Goal: Navigation & Orientation: Find specific page/section

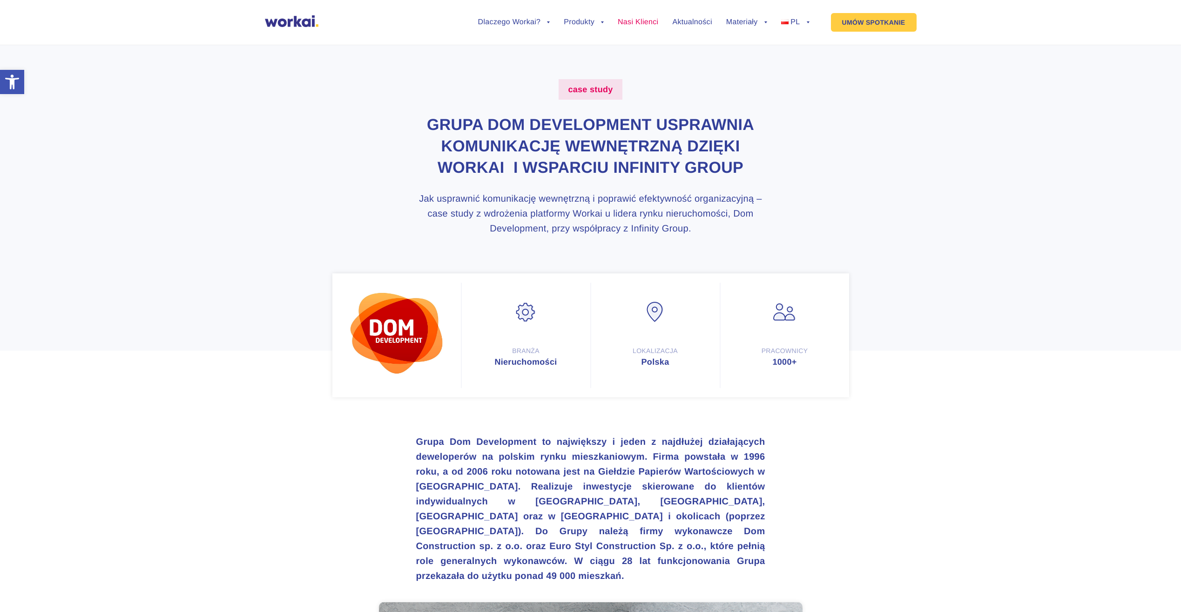
click at [639, 20] on link "Nasi Klienci" at bounding box center [638, 22] width 41 height 7
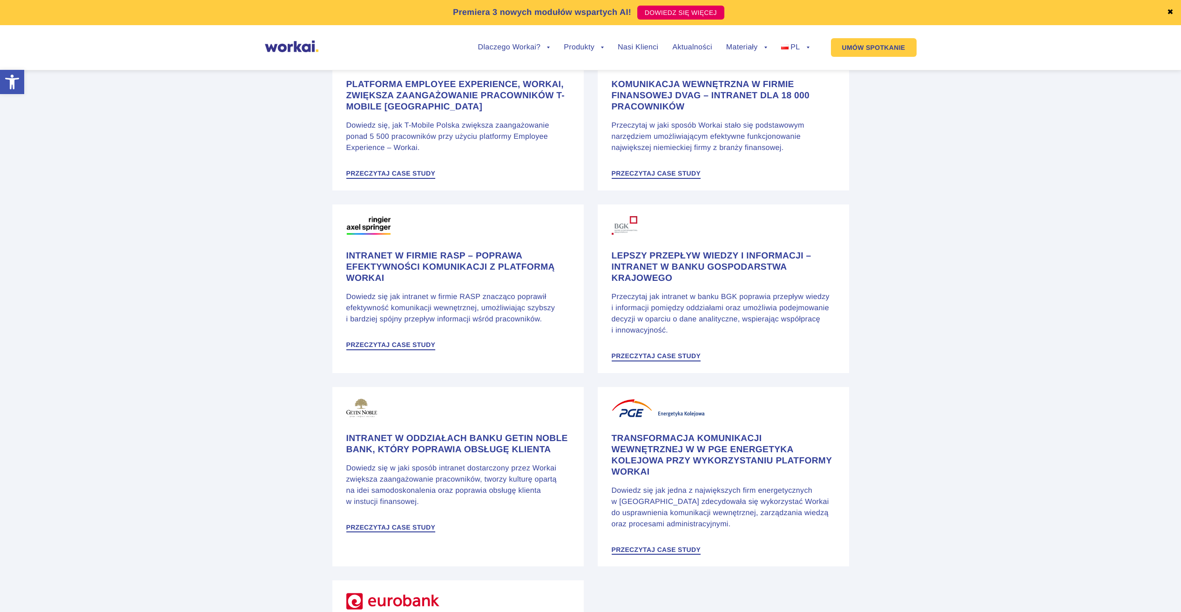
scroll to position [1671, 0]
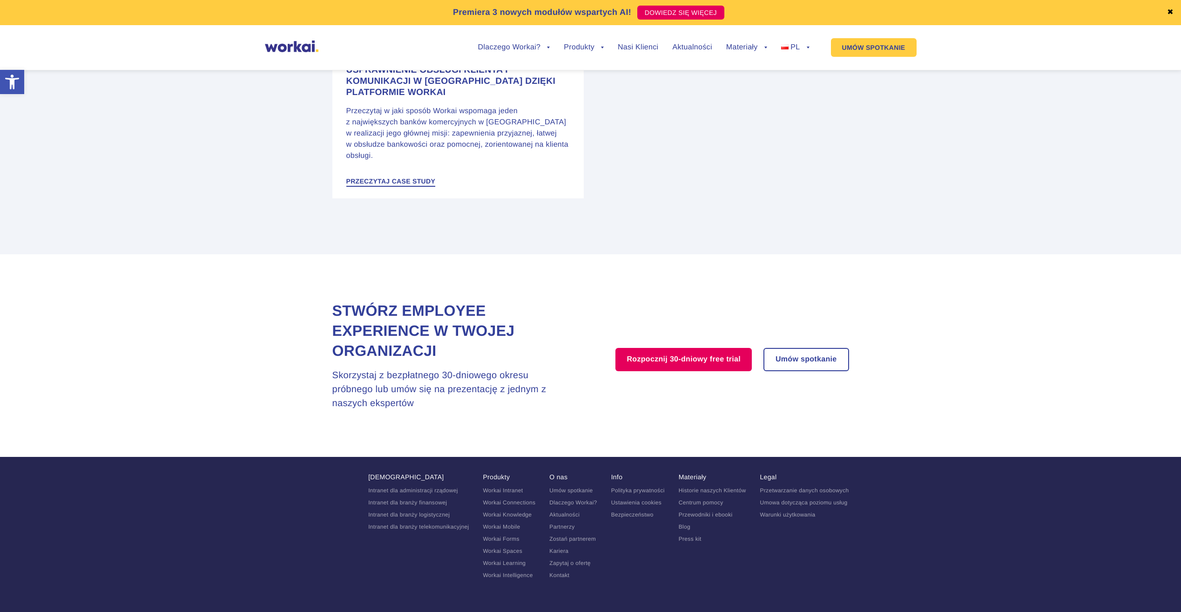
click at [561, 523] on link "Partnerzy" at bounding box center [561, 526] width 25 height 7
